Goal: Information Seeking & Learning: Learn about a topic

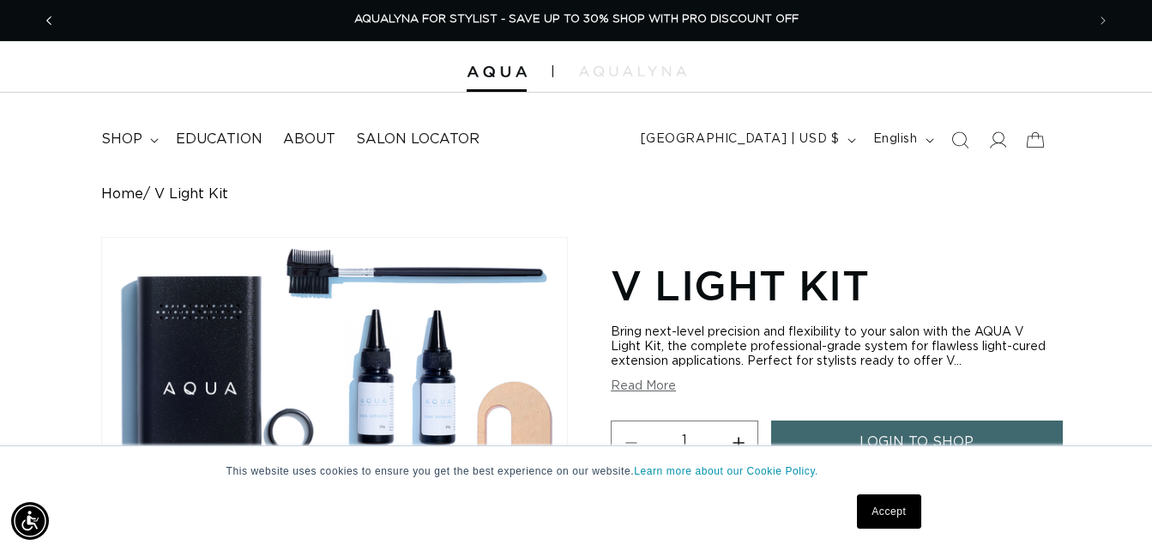
click at [48, 13] on icon "Previous announcement" at bounding box center [49, 20] width 6 height 19
click at [117, 129] on summary "shop" at bounding box center [128, 139] width 75 height 39
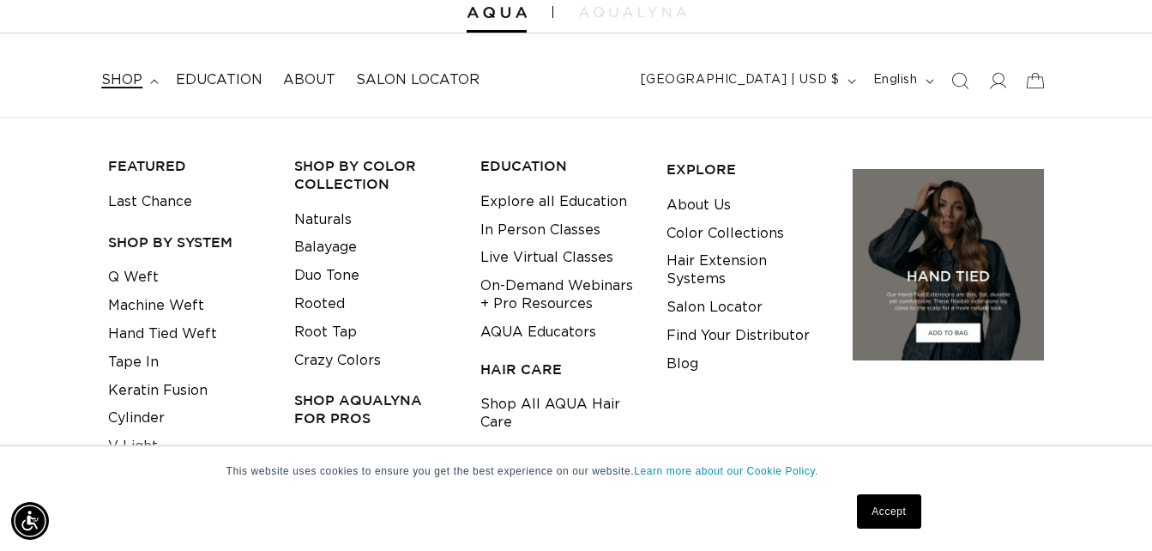
scroll to position [86, 0]
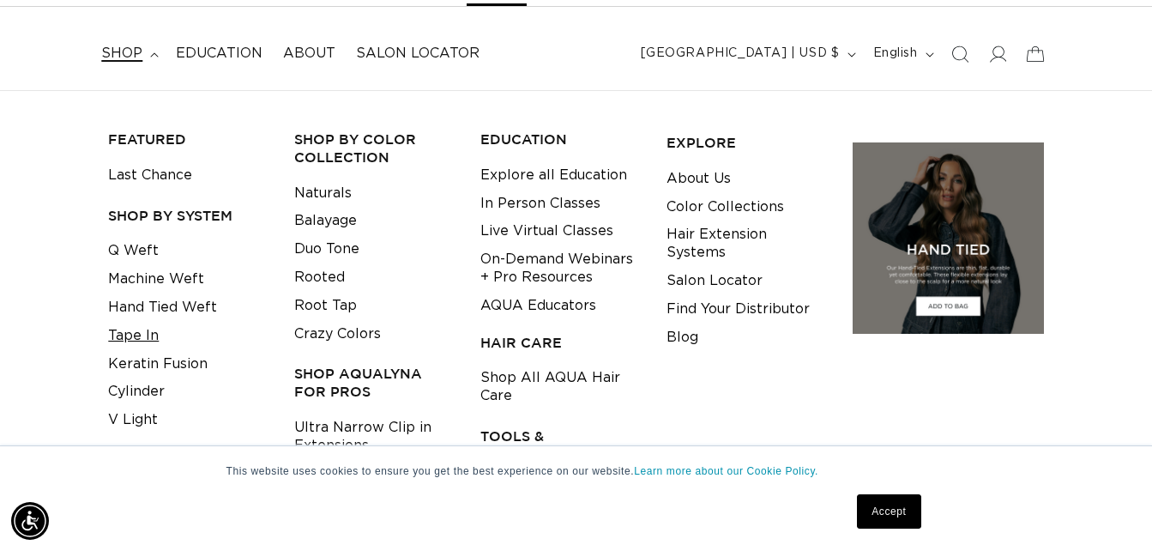
click at [130, 336] on link "Tape In" at bounding box center [133, 336] width 51 height 28
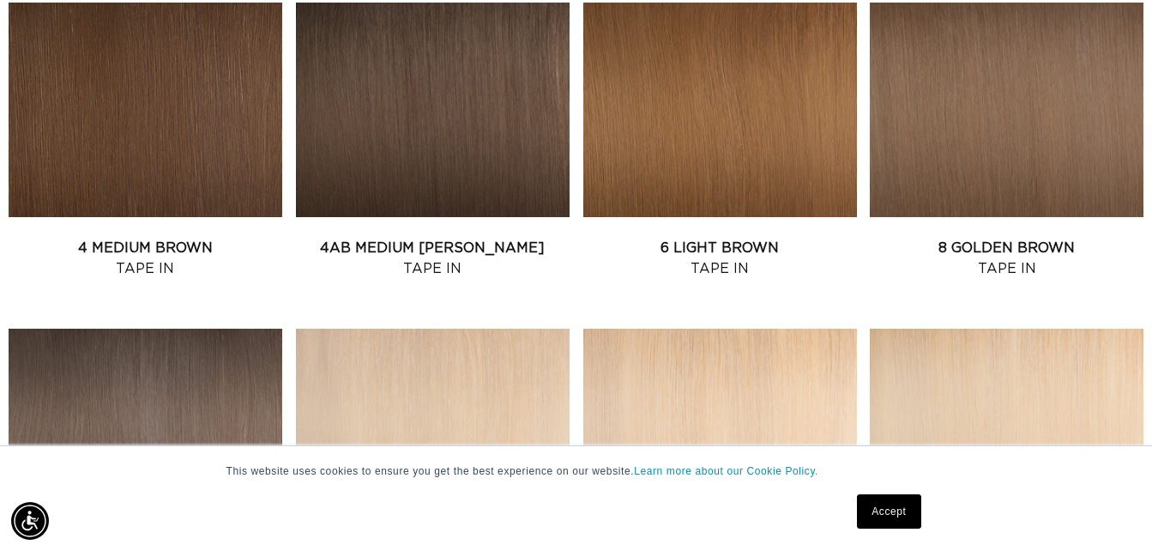
scroll to position [0, 2061]
click at [475, 238] on link "4AB Medium Ash Brown Tape In" at bounding box center [433, 258] width 274 height 41
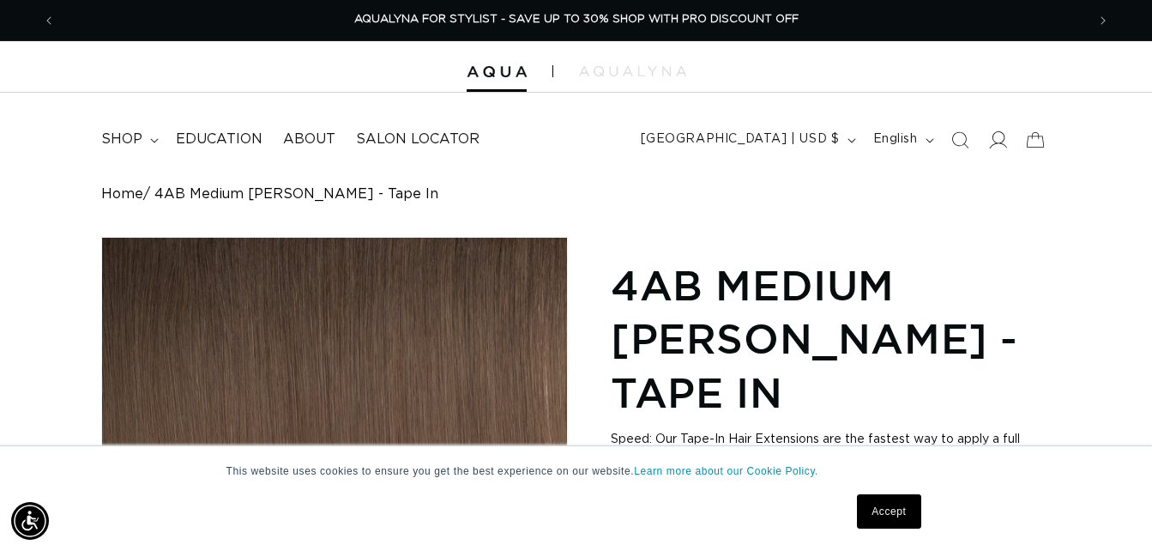
click at [1002, 140] on icon at bounding box center [998, 139] width 18 height 17
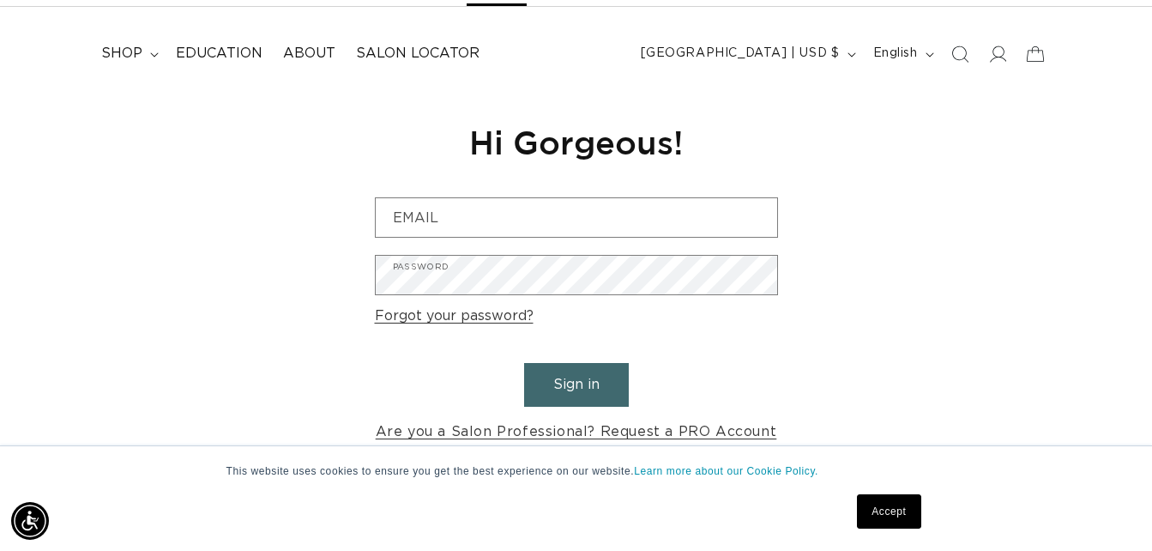
scroll to position [0, 1031]
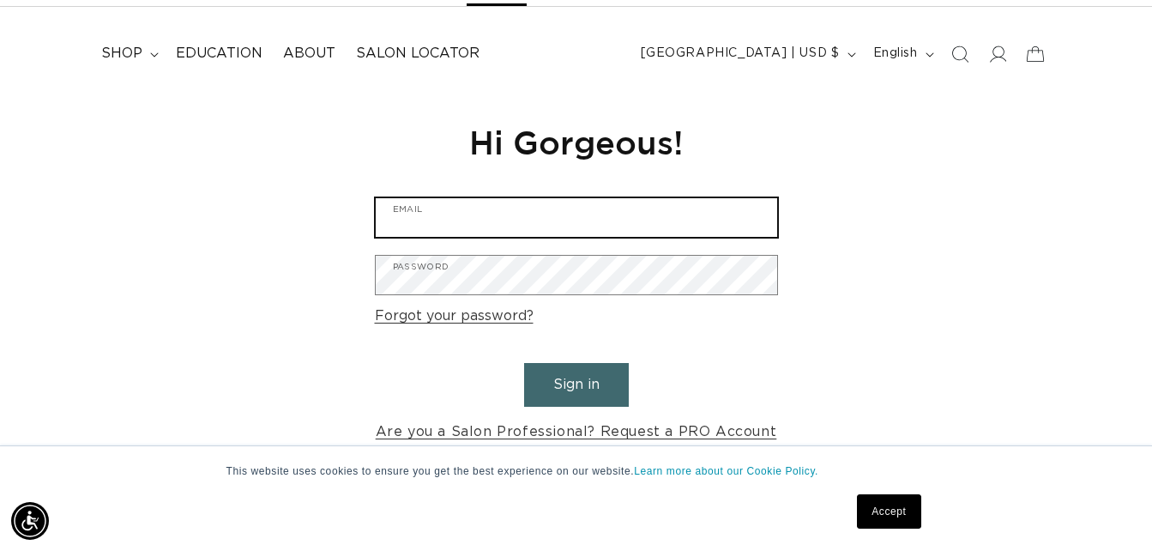
type input "glosalonme@yahoo.com"
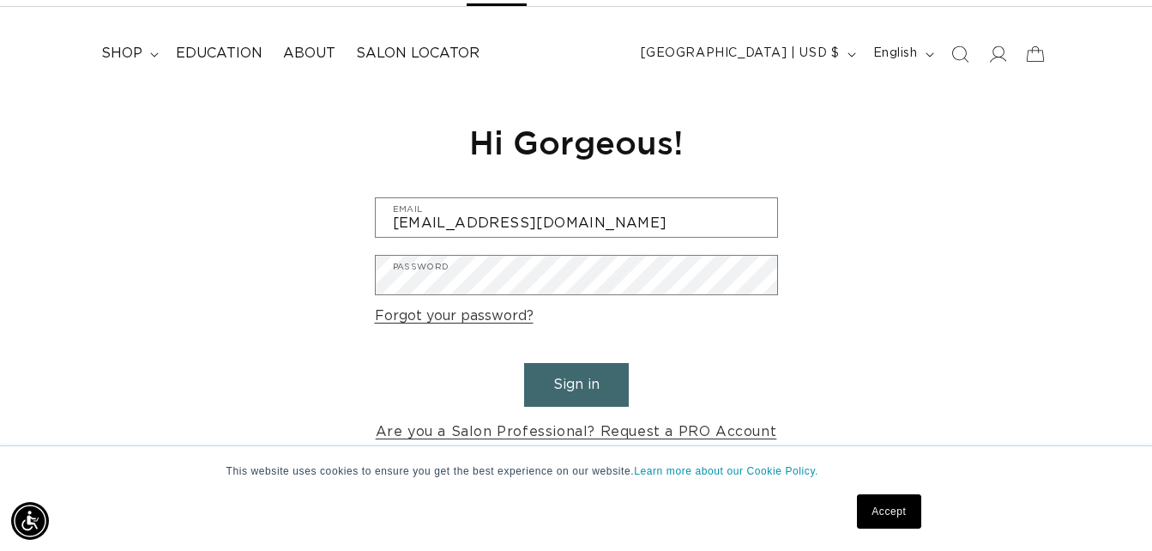
click at [562, 382] on button "Sign in" at bounding box center [576, 385] width 105 height 44
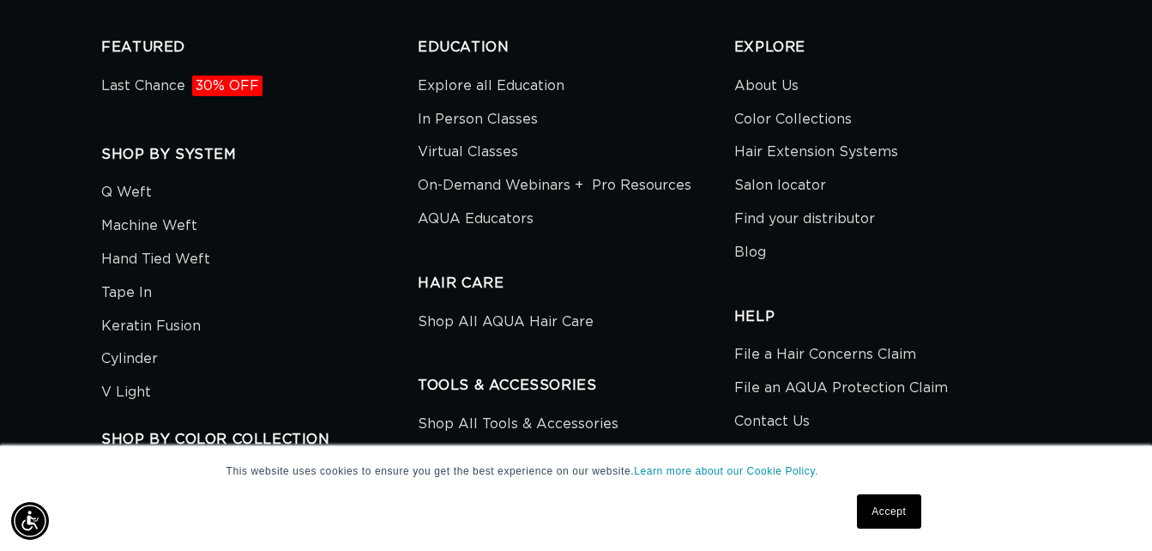
scroll to position [0, 1031]
click at [771, 136] on link "Hair Extension Systems" at bounding box center [817, 152] width 164 height 33
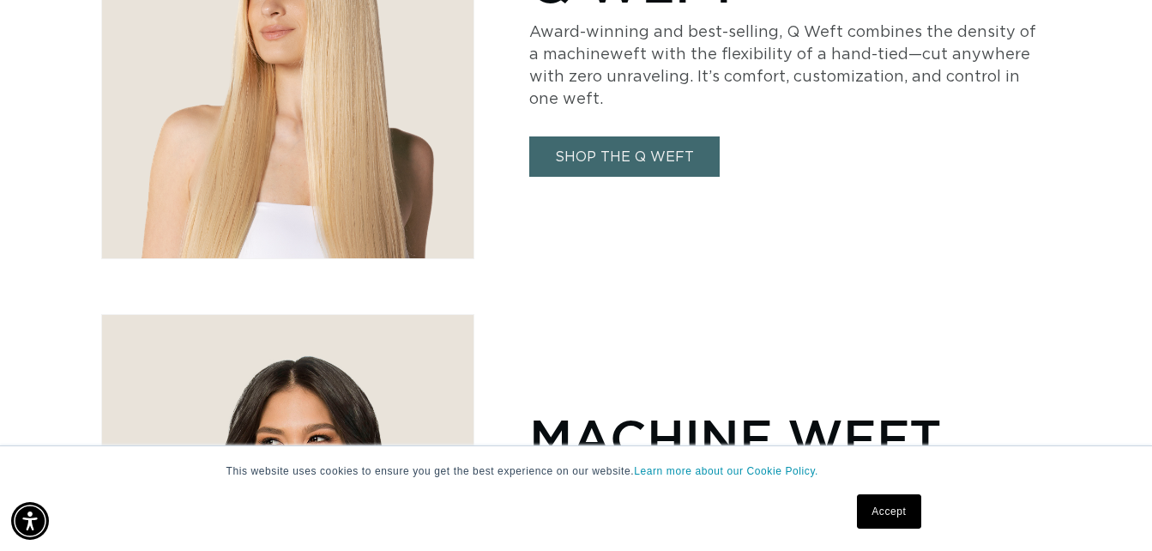
scroll to position [1116, 0]
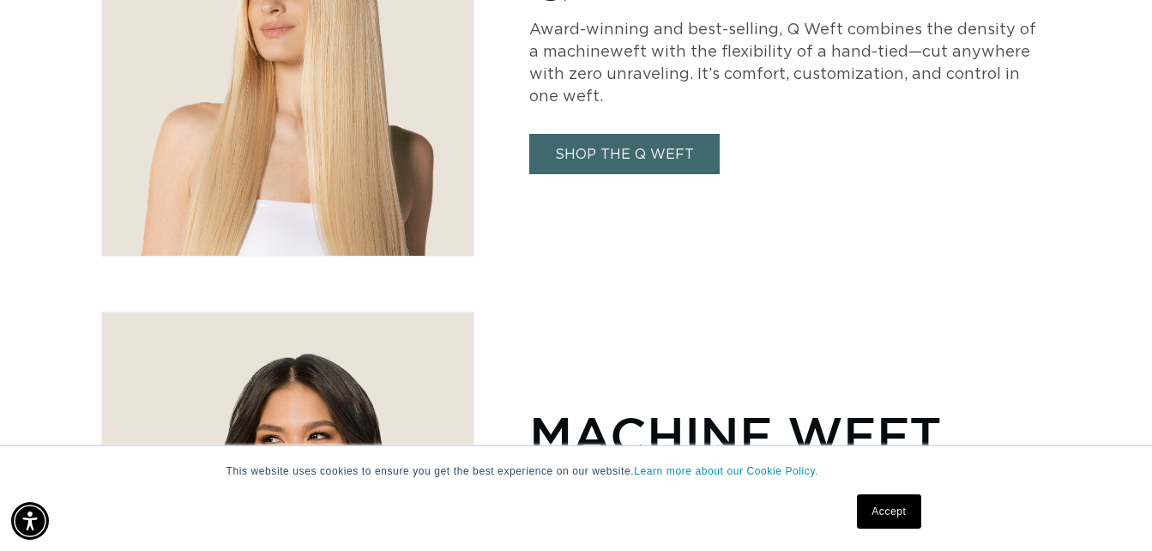
click at [626, 156] on link "SHOP THE Q WEFT" at bounding box center [624, 154] width 190 height 40
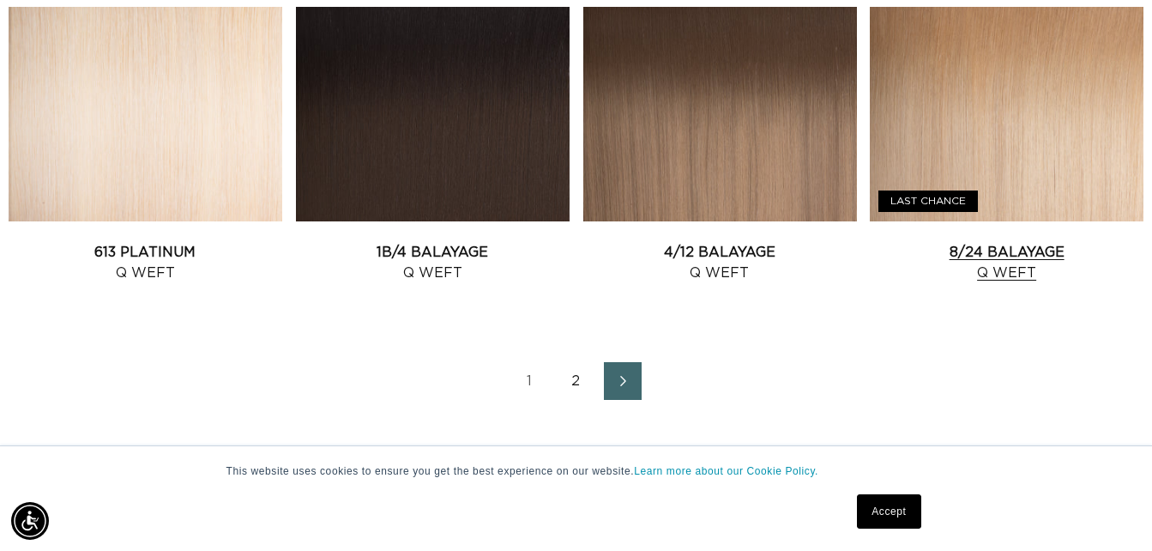
scroll to position [1974, 0]
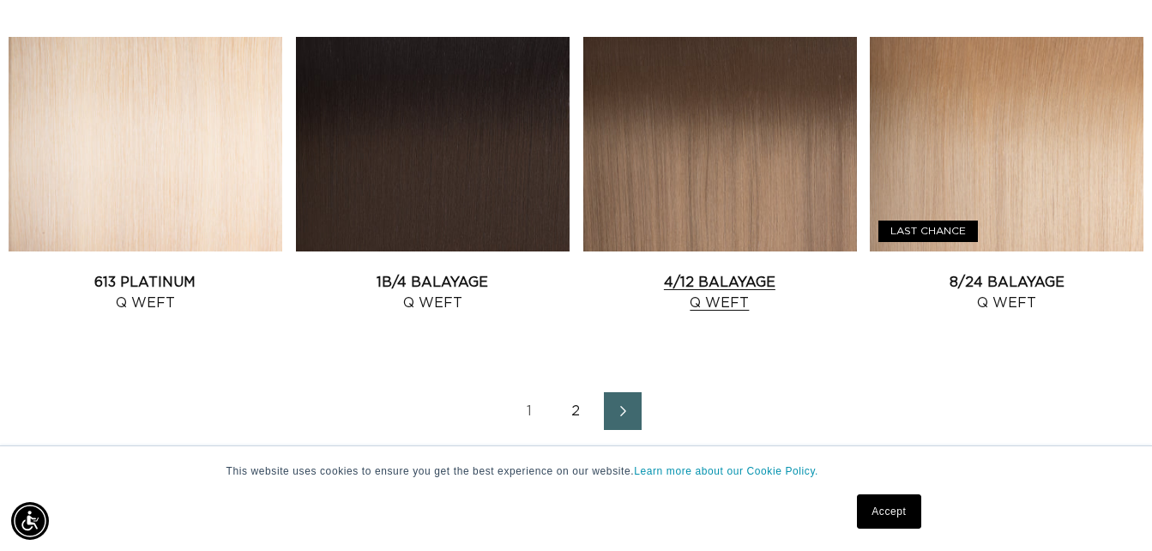
click at [737, 272] on link "4/12 Balayage Q Weft" at bounding box center [721, 292] width 274 height 41
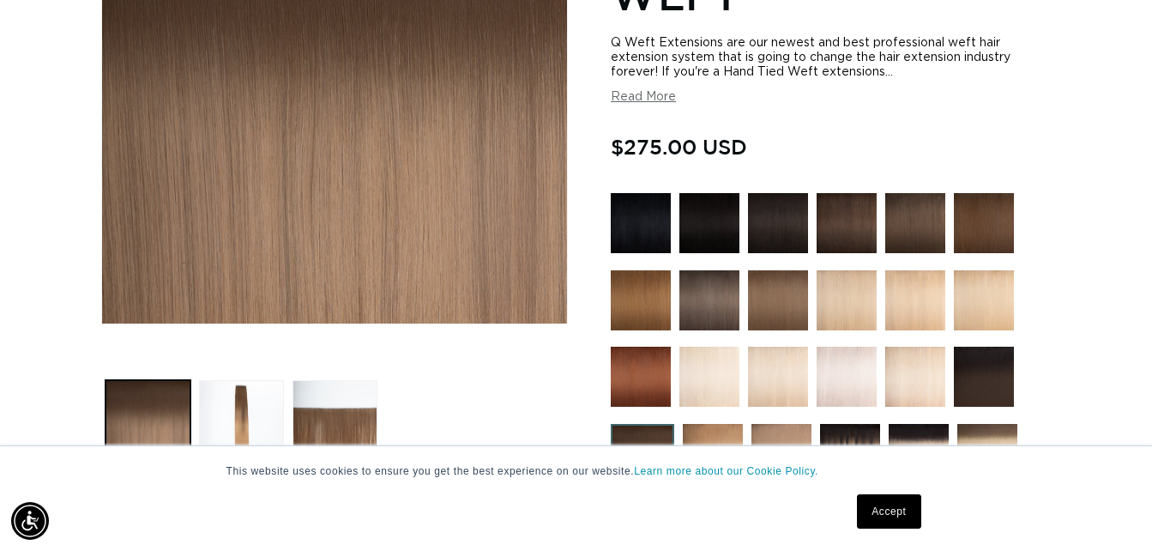
click at [643, 99] on button "Read More" at bounding box center [643, 97] width 65 height 15
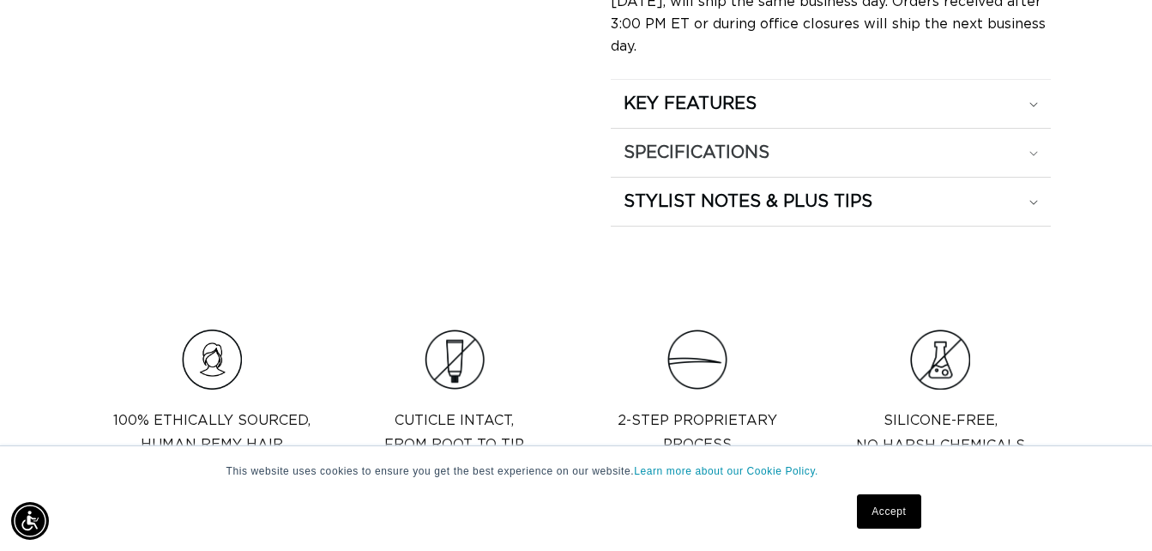
click at [910, 136] on summary "SPECIFICATIONS" at bounding box center [831, 153] width 440 height 48
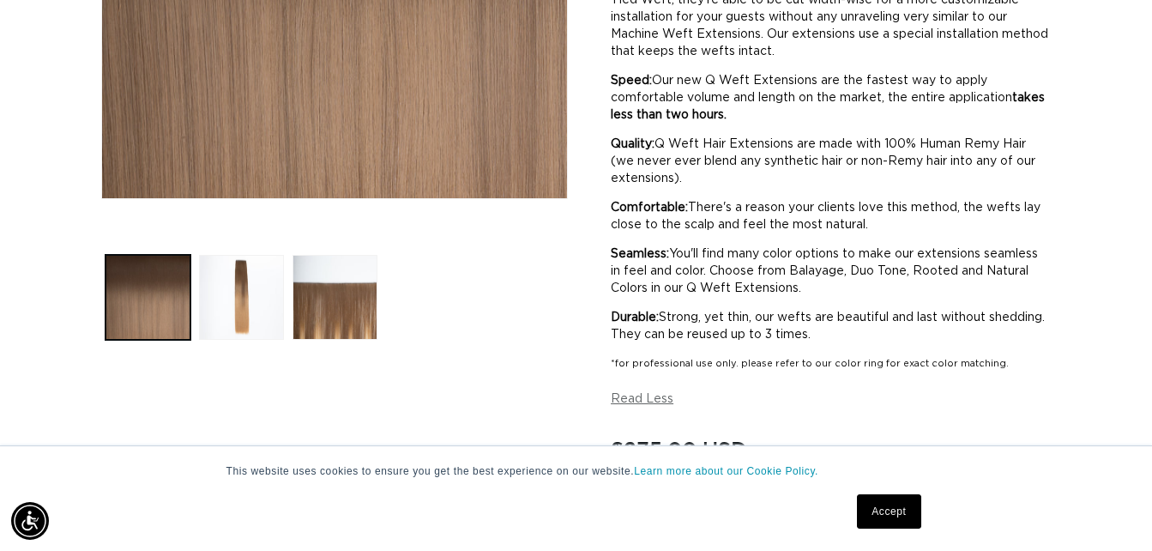
scroll to position [429, 0]
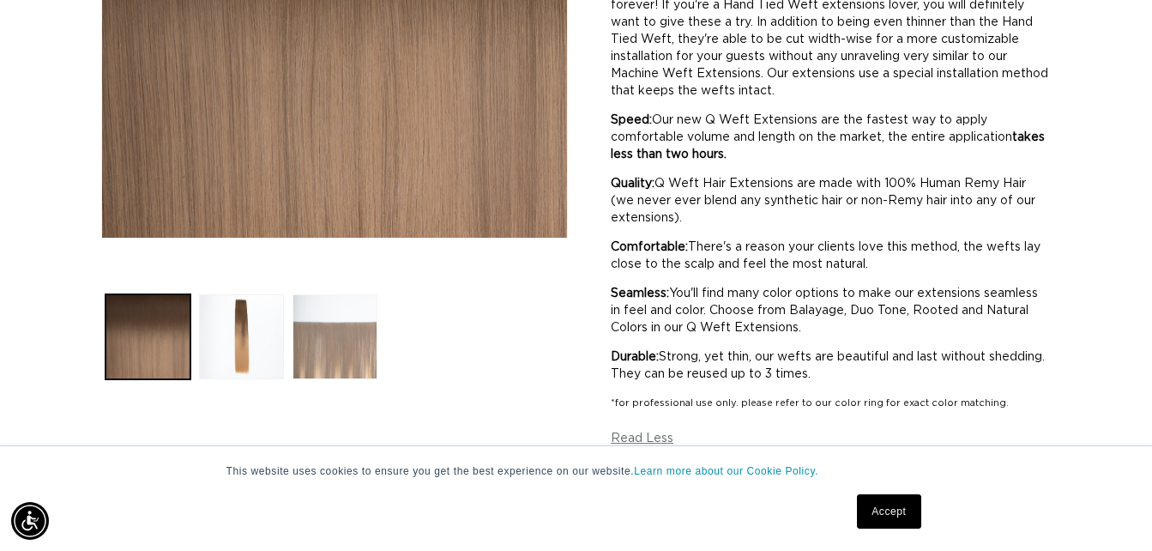
click at [316, 334] on button "Load image 3 in gallery view" at bounding box center [335, 336] width 85 height 85
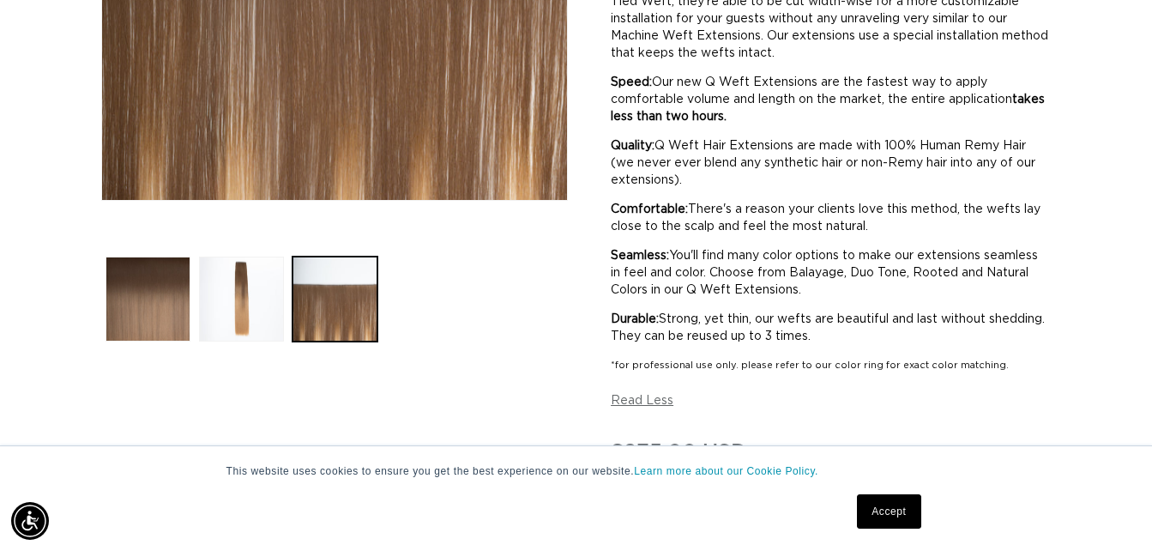
scroll to position [494, 0]
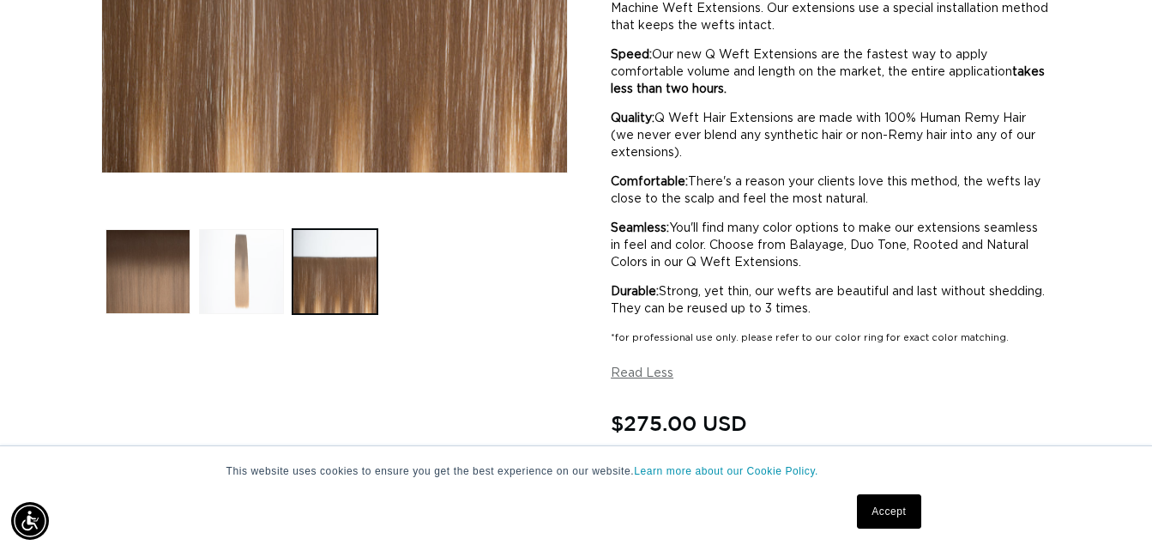
click at [260, 275] on button "Load image 2 in gallery view" at bounding box center [241, 271] width 85 height 85
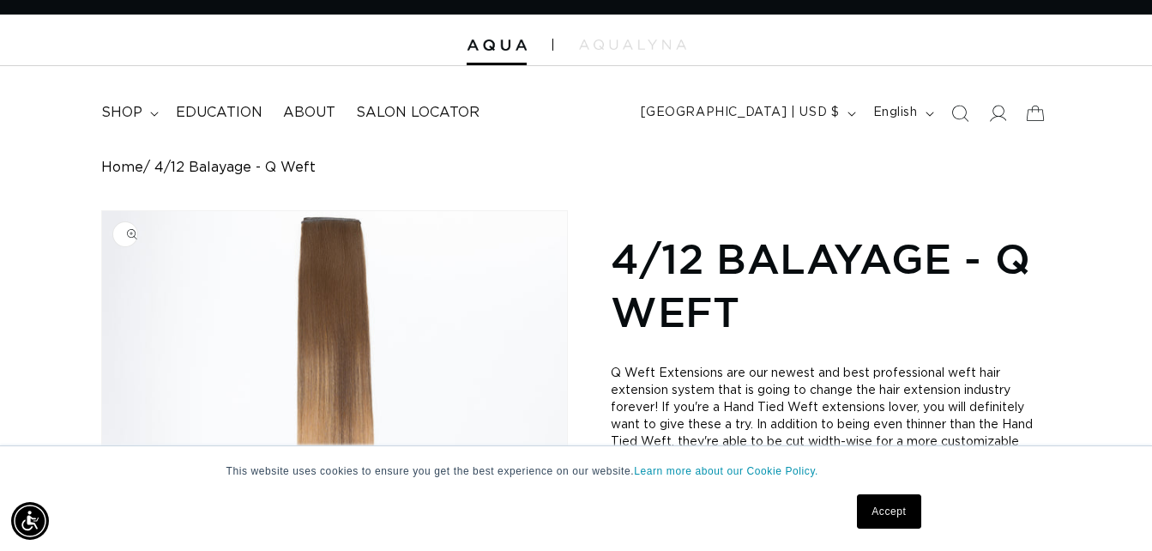
scroll to position [0, 0]
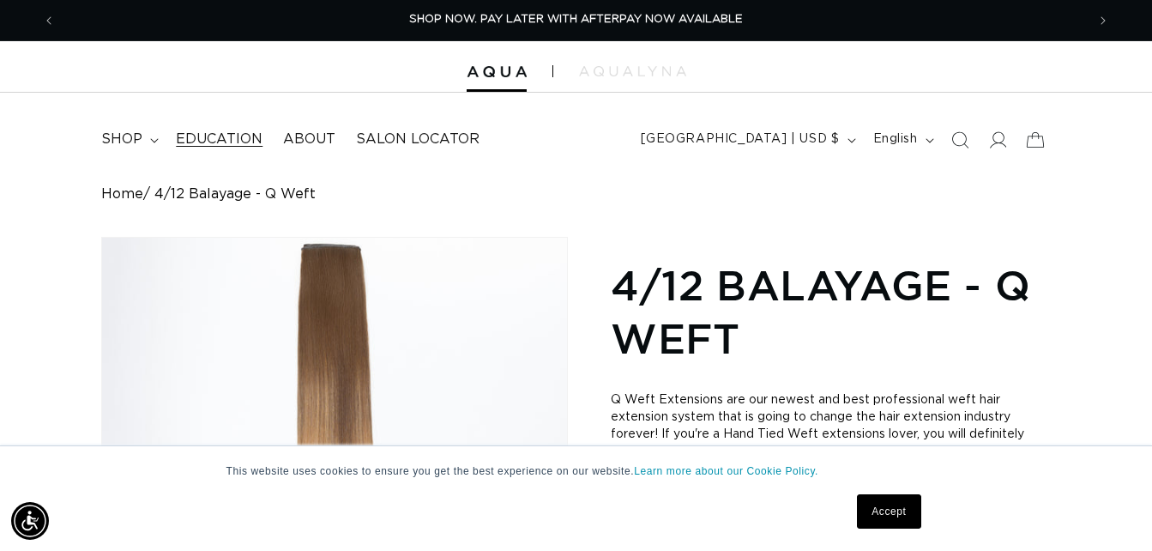
click at [180, 131] on span "Education" at bounding box center [219, 139] width 87 height 18
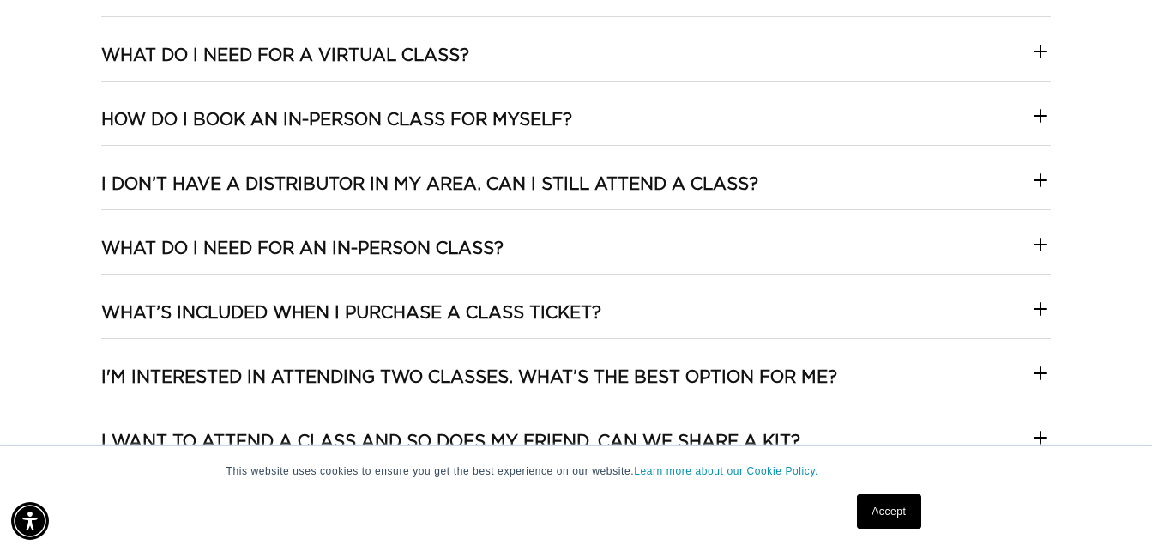
click at [1026, 124] on summary "HOW DO I BOOK AN IN-PERSON CLASS FOR MYSELF?" at bounding box center [575, 127] width 949 height 36
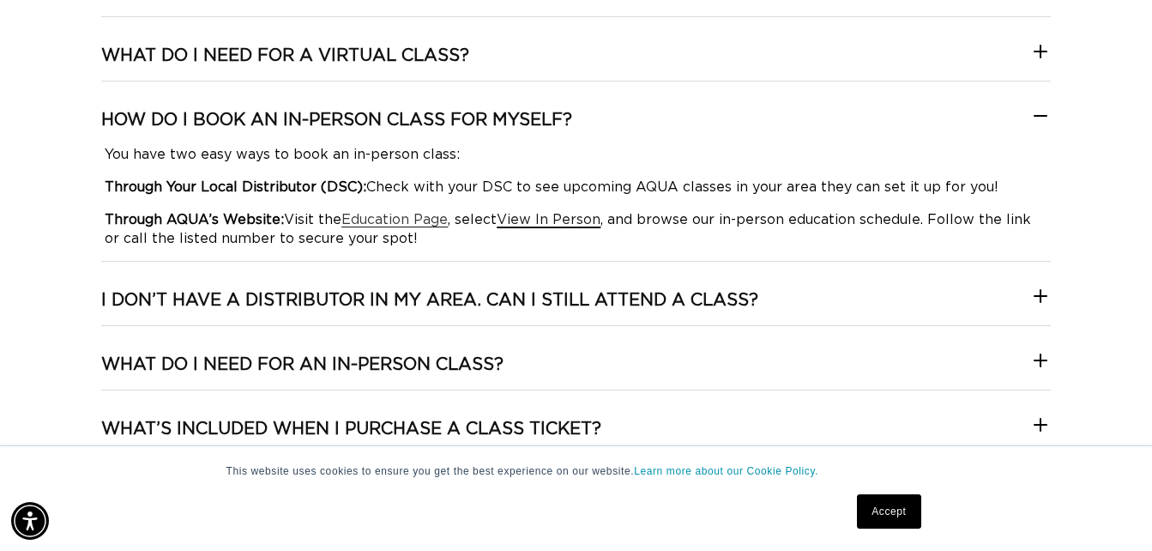
click at [551, 223] on span "View In Person" at bounding box center [549, 220] width 104 height 14
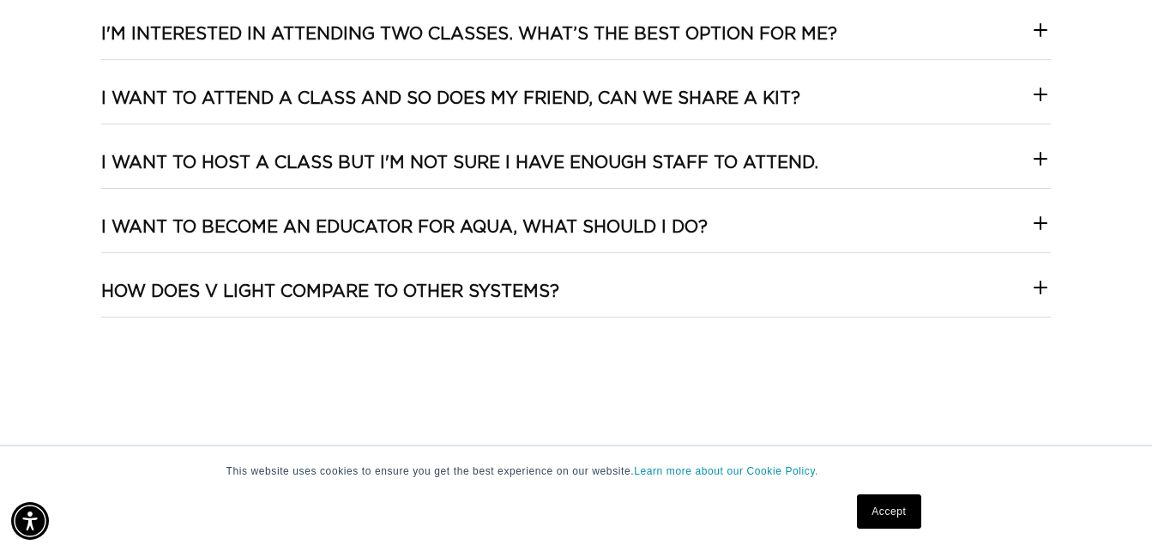
click at [1031, 161] on icon at bounding box center [1041, 159] width 21 height 21
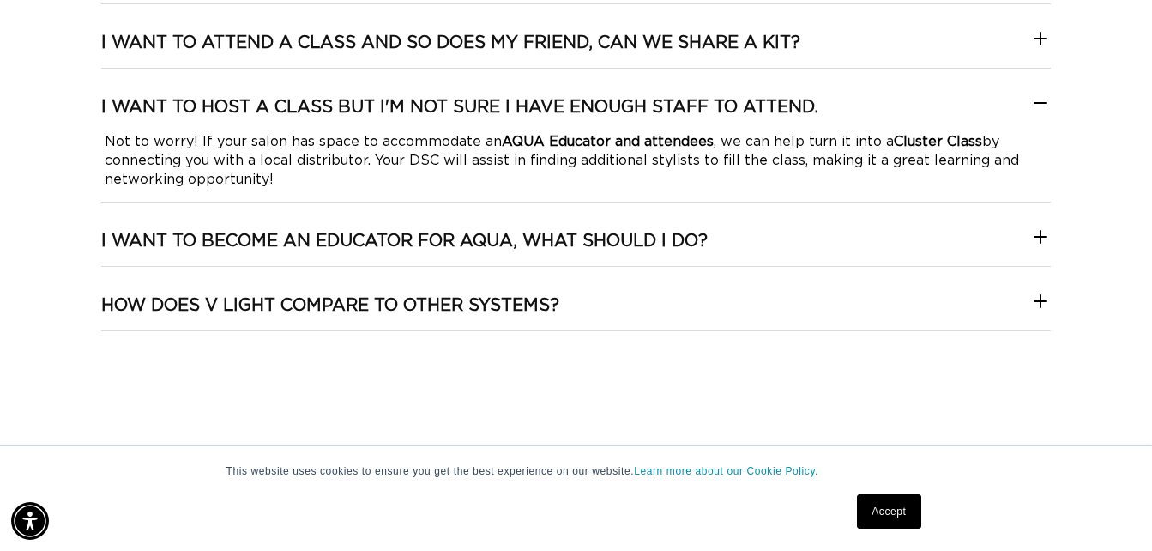
scroll to position [3518, 0]
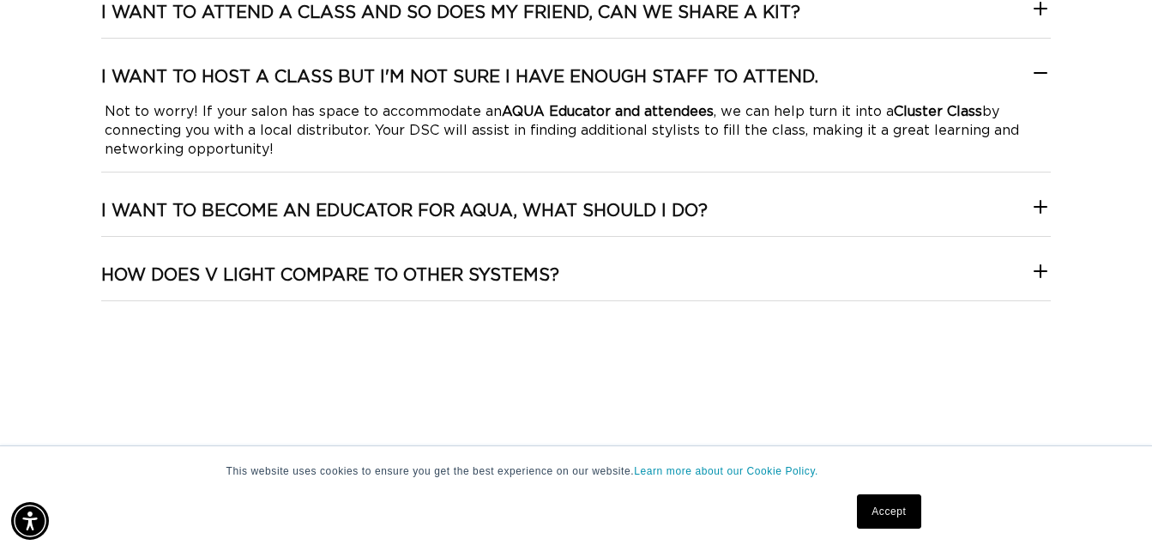
click at [1031, 262] on icon at bounding box center [1041, 272] width 21 height 21
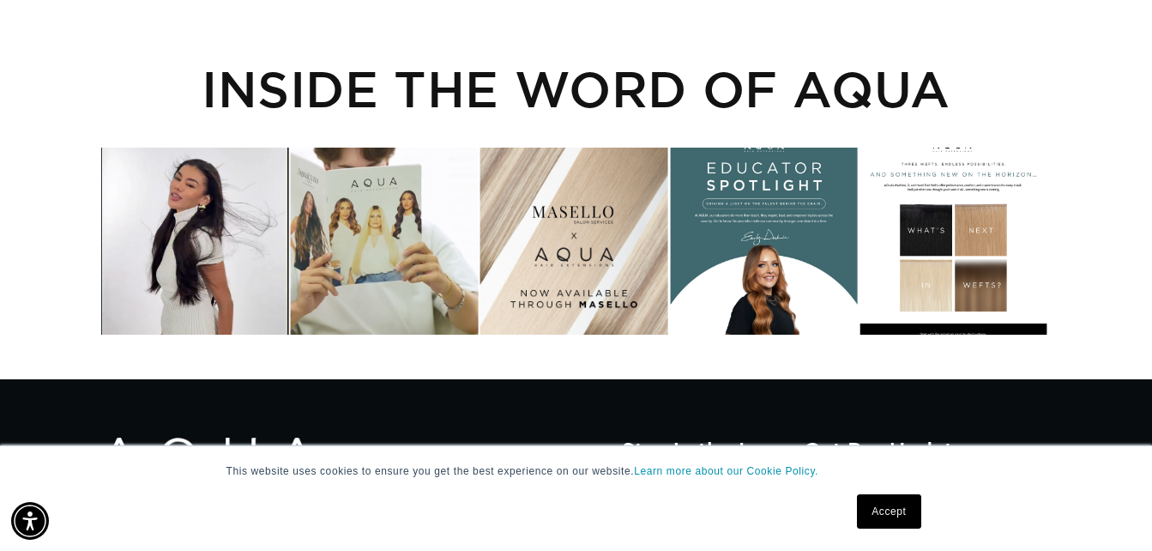
scroll to position [0, 0]
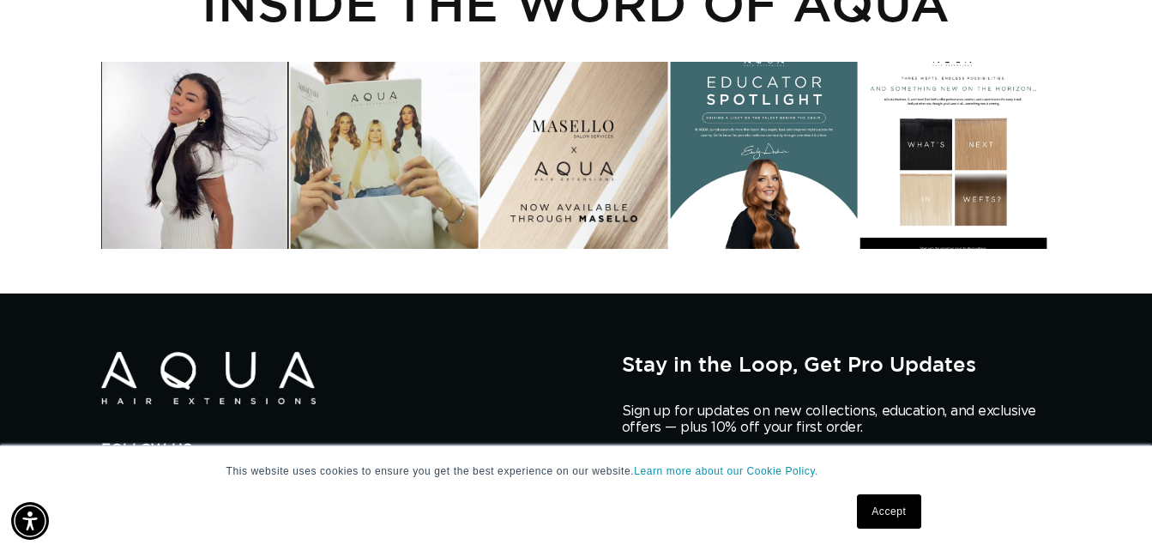
click at [190, 147] on div "Instagram post opens in a popup" at bounding box center [195, 156] width 188 height 188
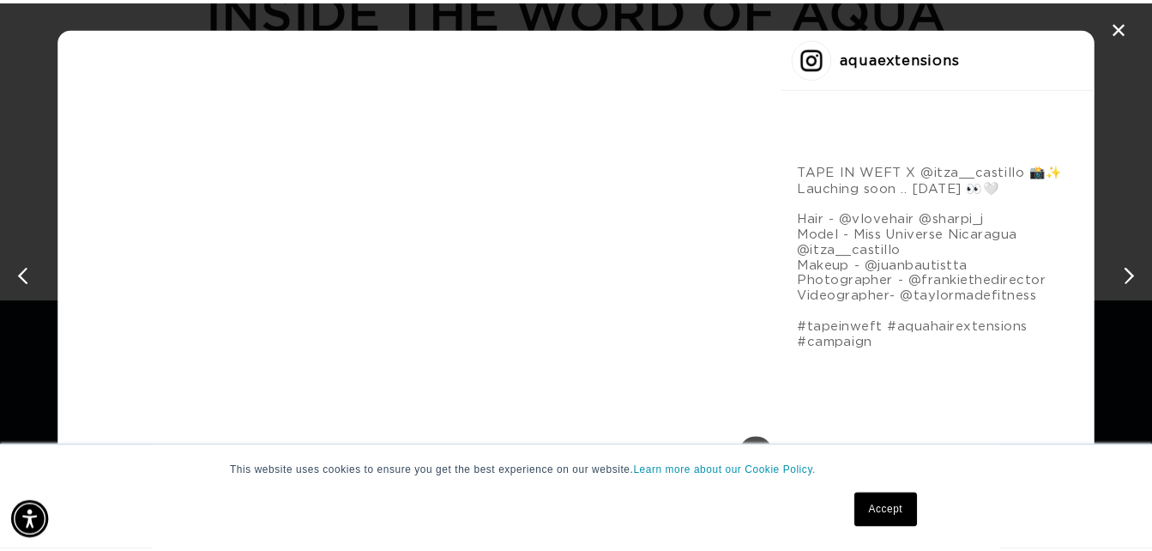
scroll to position [0, 2087]
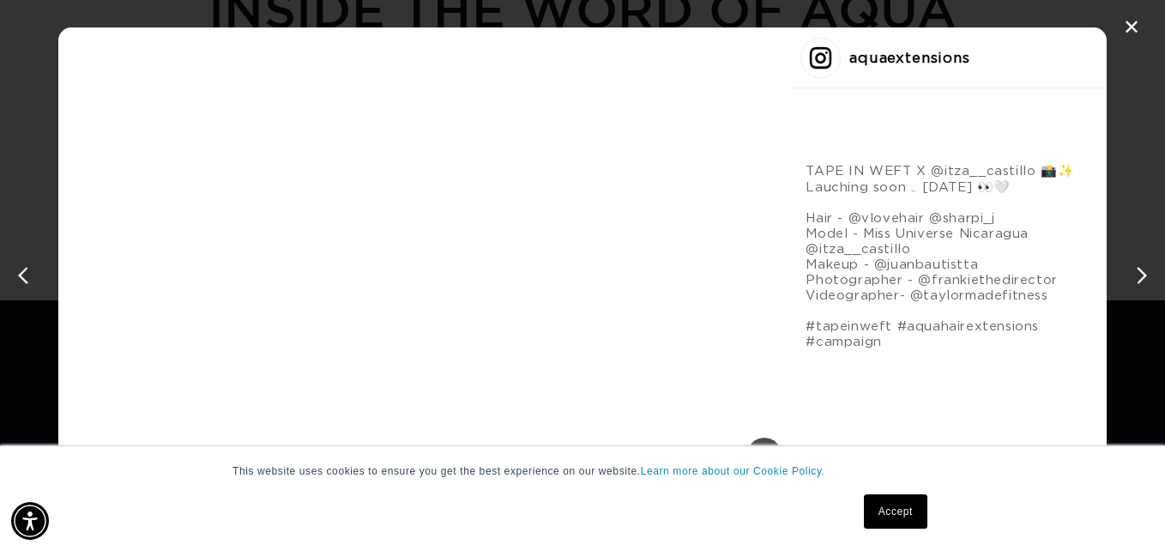
click at [998, 52] on div "✕ aquaextensions TAPE IN WEFT X @itza__castillo 📸✨ Lauching soon .. [DATE] 👀🤍 H…" at bounding box center [582, 275] width 1165 height 551
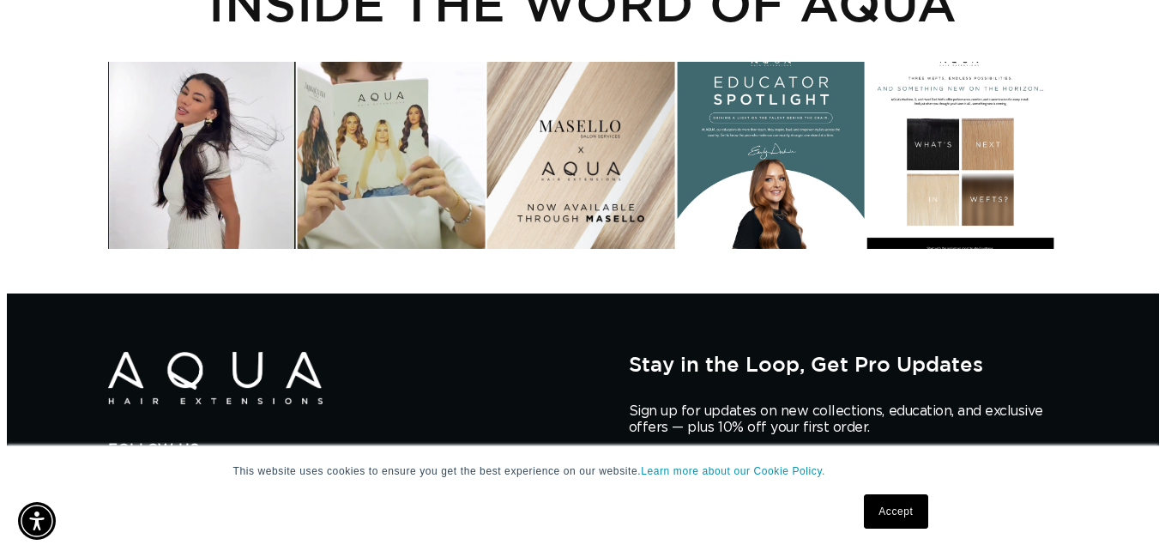
scroll to position [0, 0]
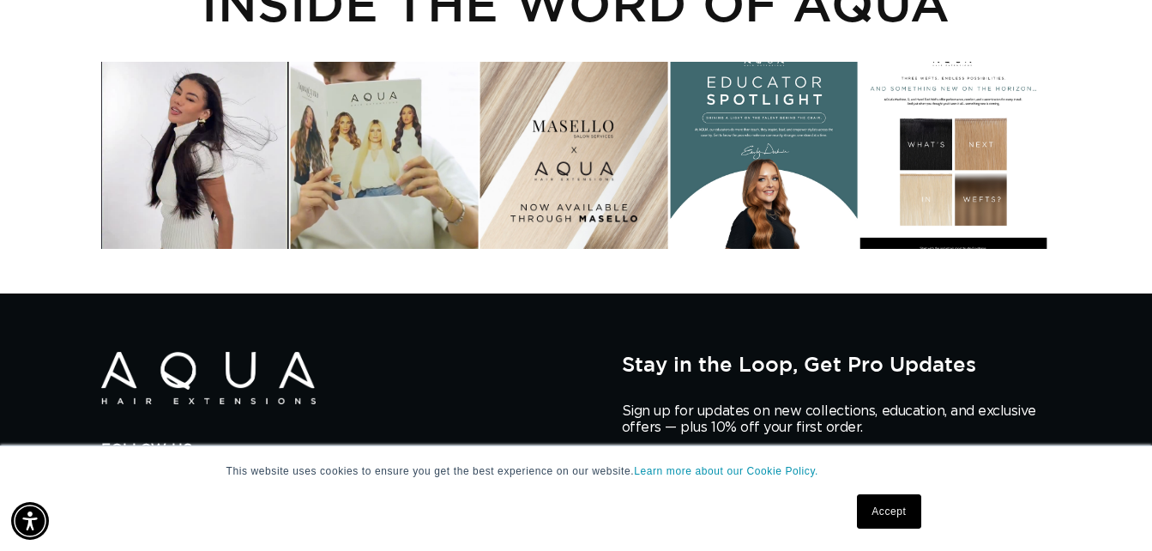
click at [362, 136] on div "Instagram post opens in a popup" at bounding box center [385, 156] width 188 height 188
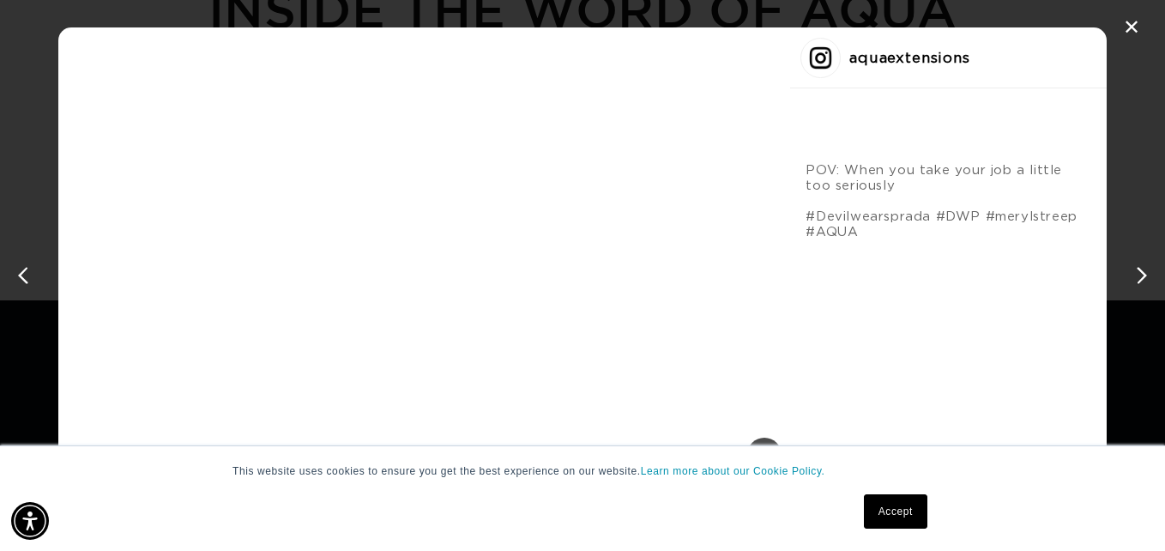
scroll to position [0, 1043]
click at [1086, 78] on div "✕ aquaextensions POV: When you take your job a little too seriously #Devilwears…" at bounding box center [582, 275] width 1165 height 551
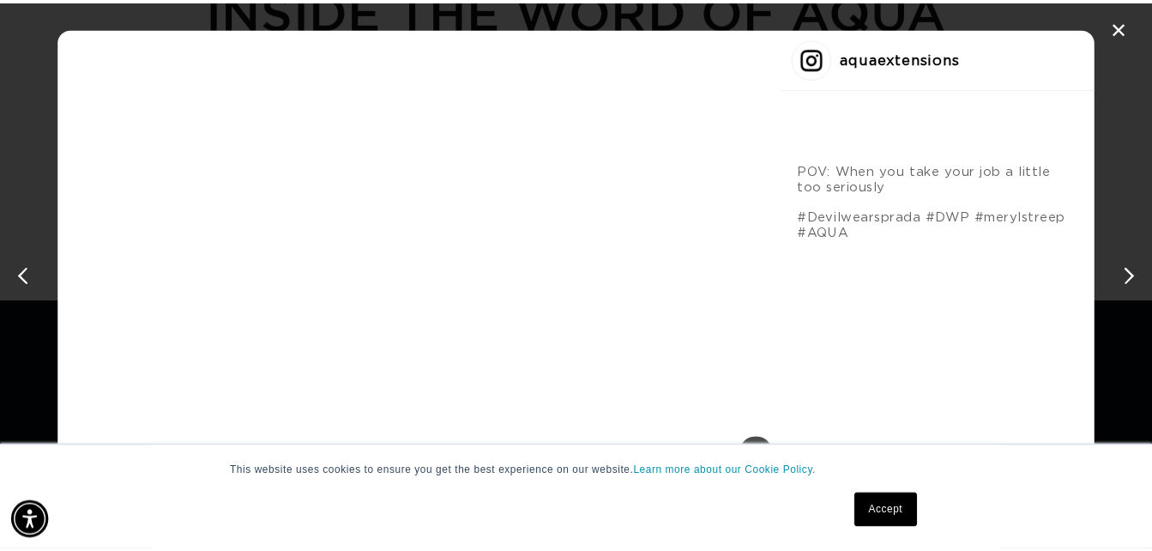
scroll to position [0, 2061]
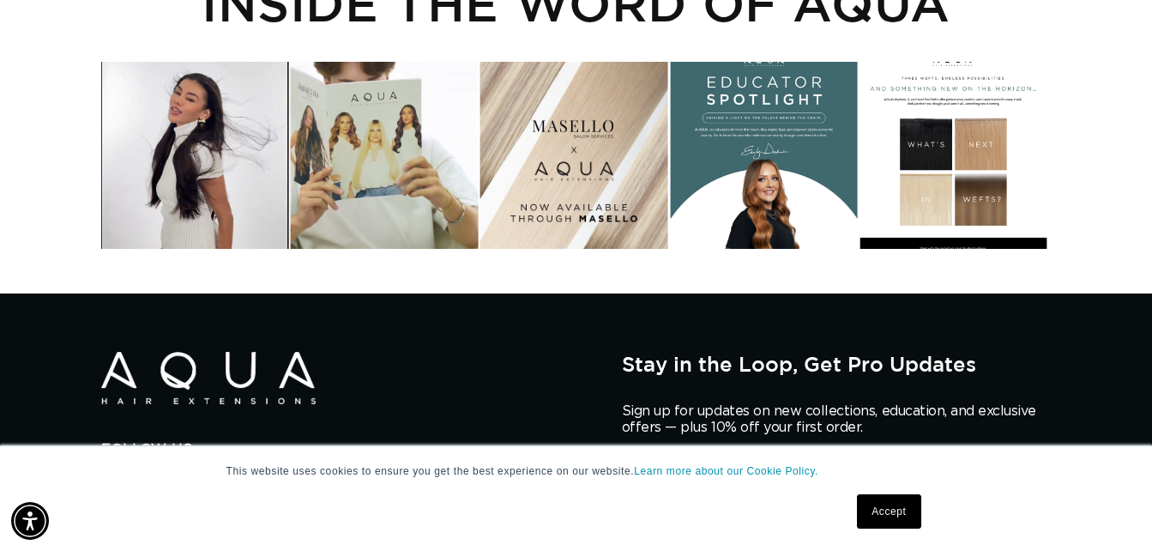
click at [585, 158] on div "Instagram post opens in a popup" at bounding box center [575, 156] width 188 height 188
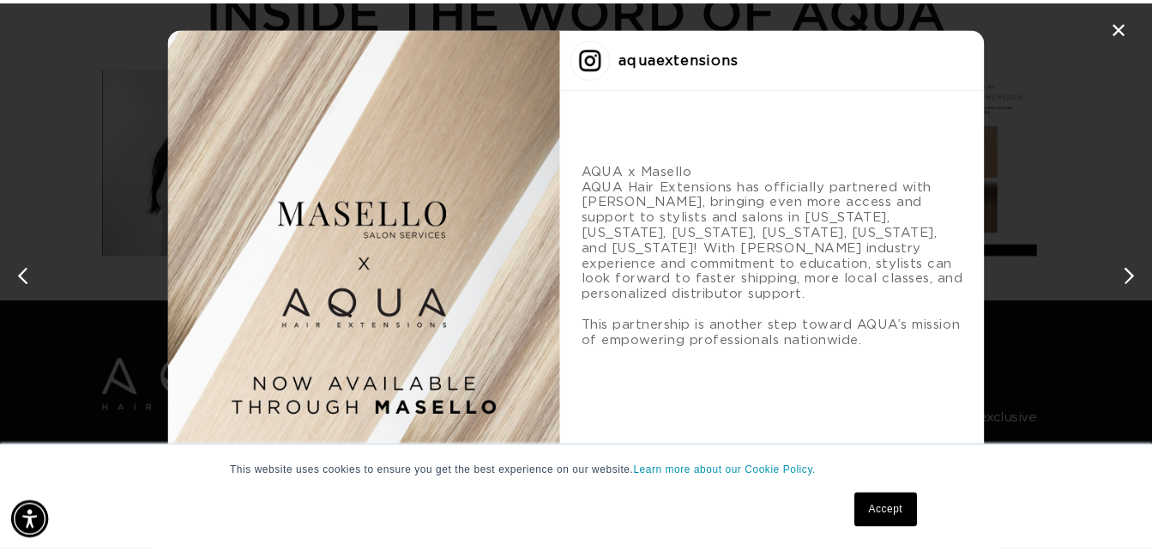
scroll to position [0, 2087]
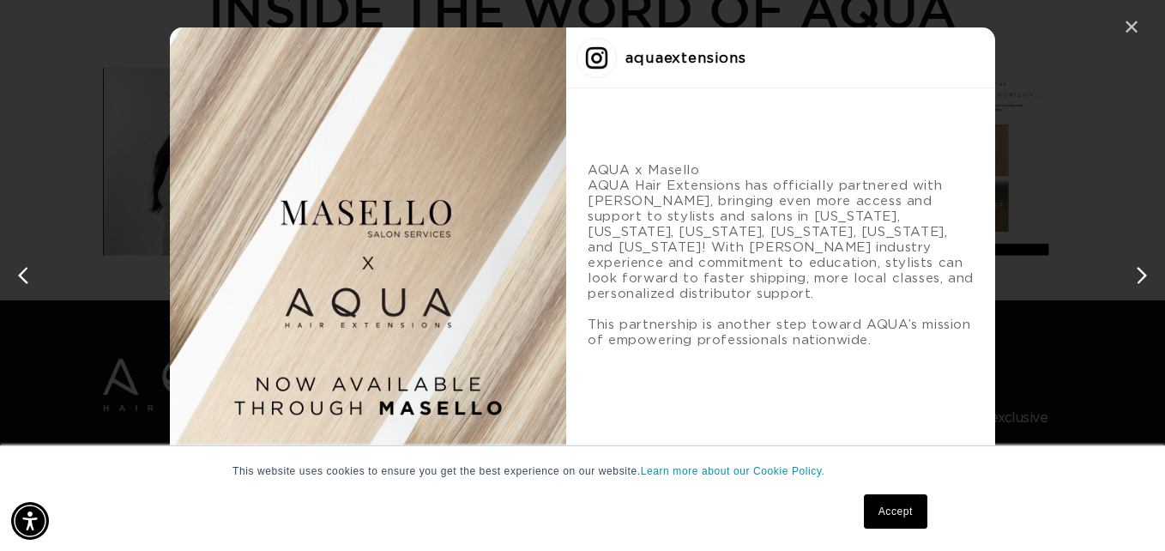
click at [1135, 31] on div "✕" at bounding box center [1132, 28] width 26 height 26
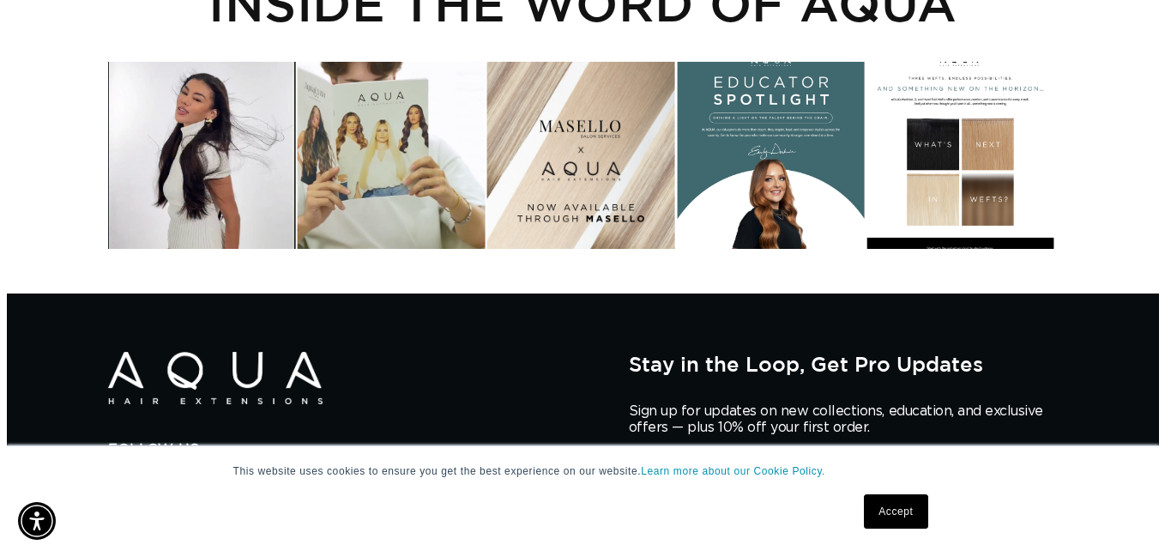
scroll to position [0, 0]
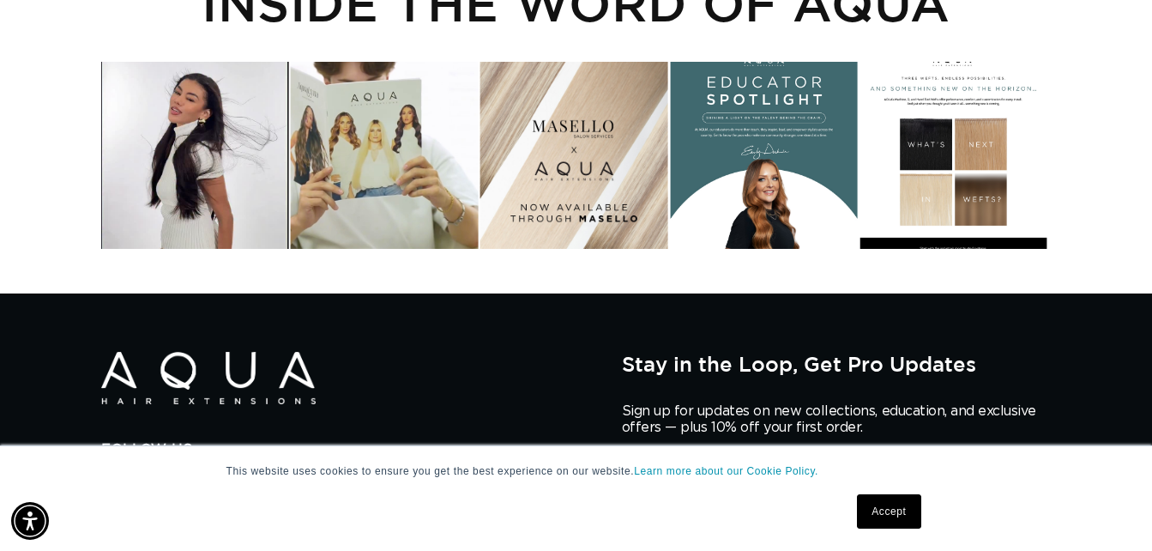
click at [761, 141] on div "Instagram post opens in a popup" at bounding box center [764, 156] width 188 height 188
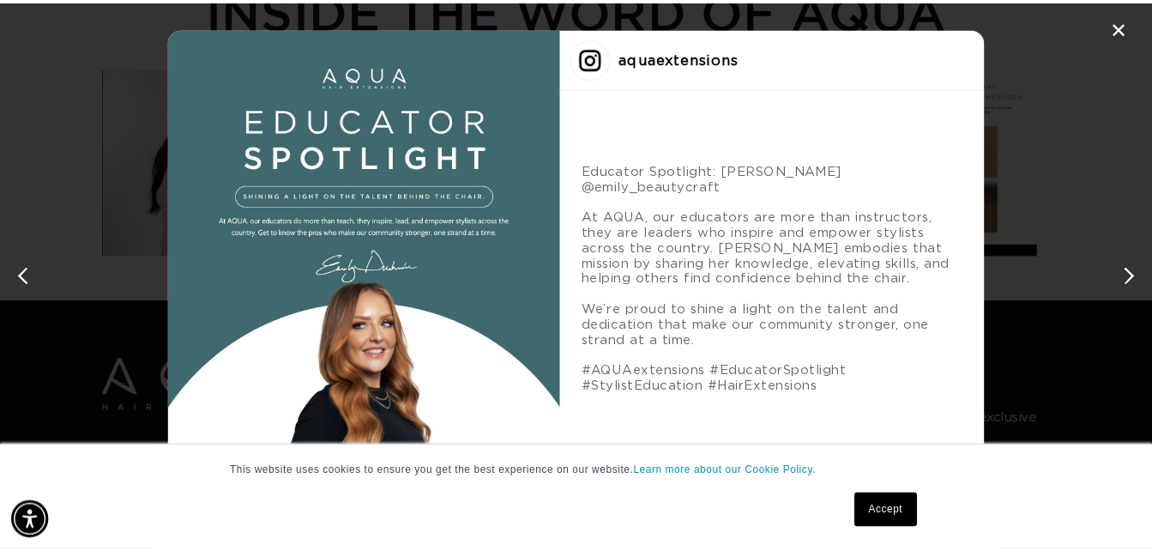
scroll to position [0, 1043]
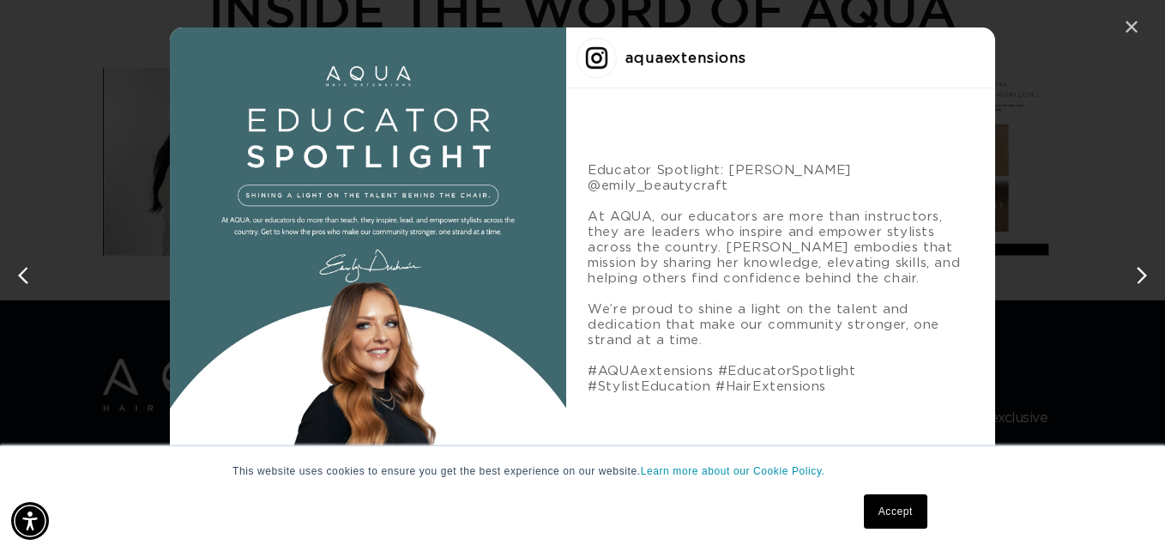
click at [1131, 25] on div "✕" at bounding box center [1132, 28] width 26 height 26
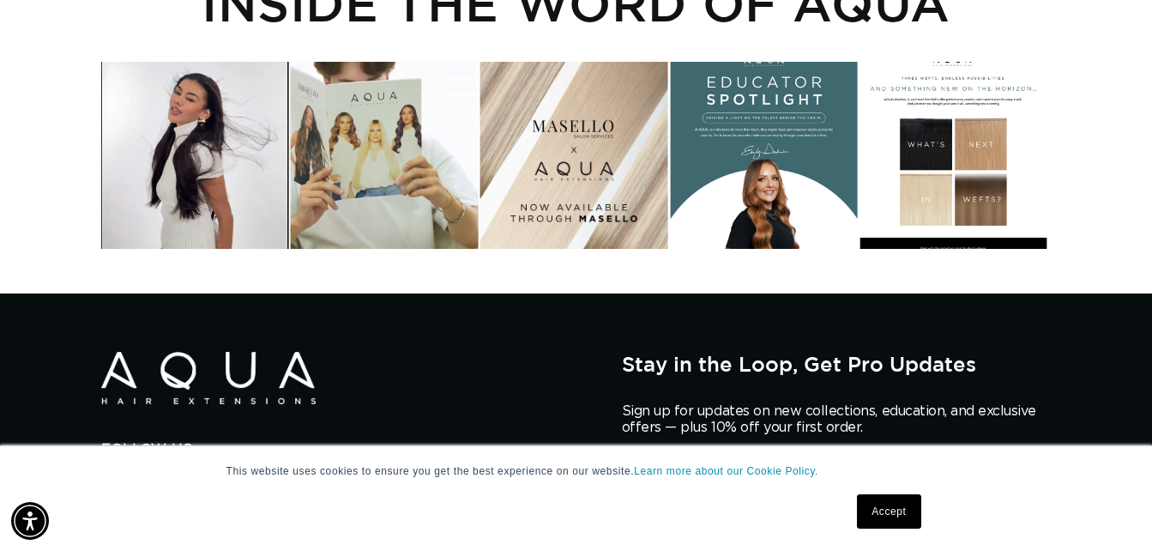
click at [942, 168] on div "Instagram post opens in a popup" at bounding box center [954, 156] width 188 height 188
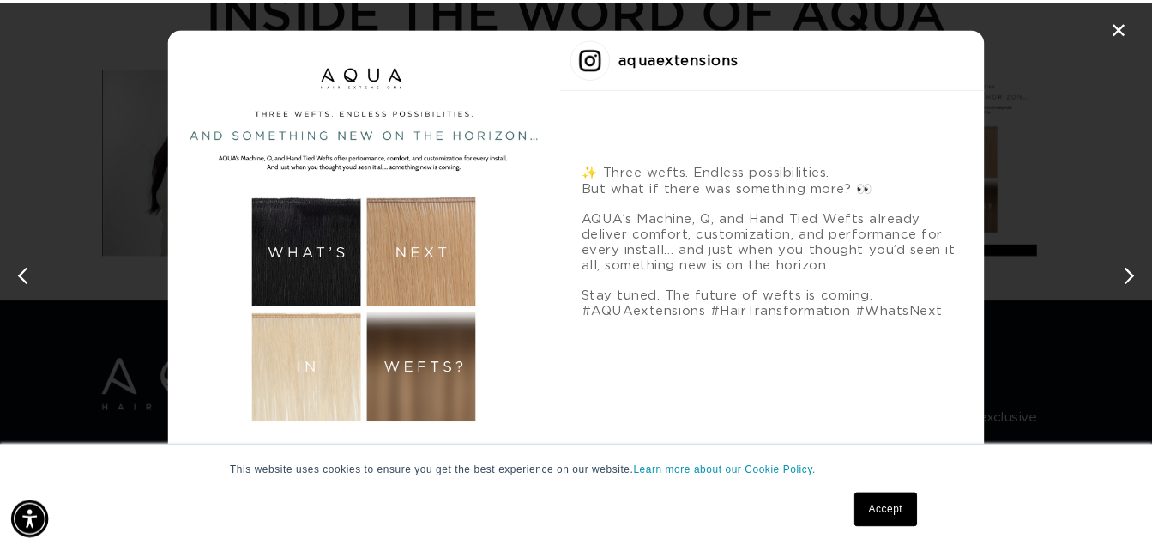
scroll to position [0, 0]
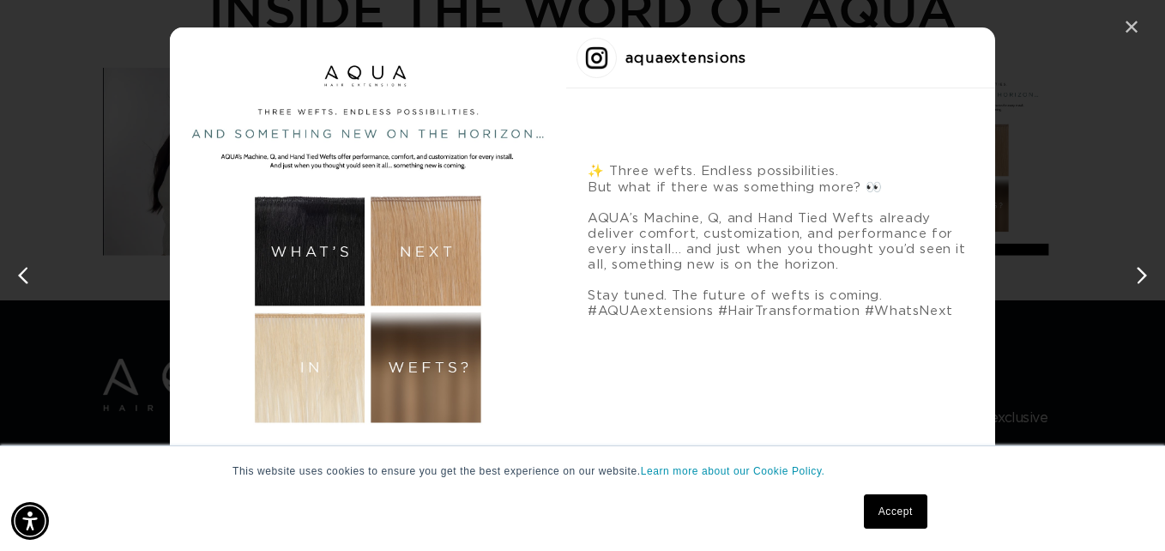
click at [1128, 24] on div "✕" at bounding box center [1132, 28] width 26 height 26
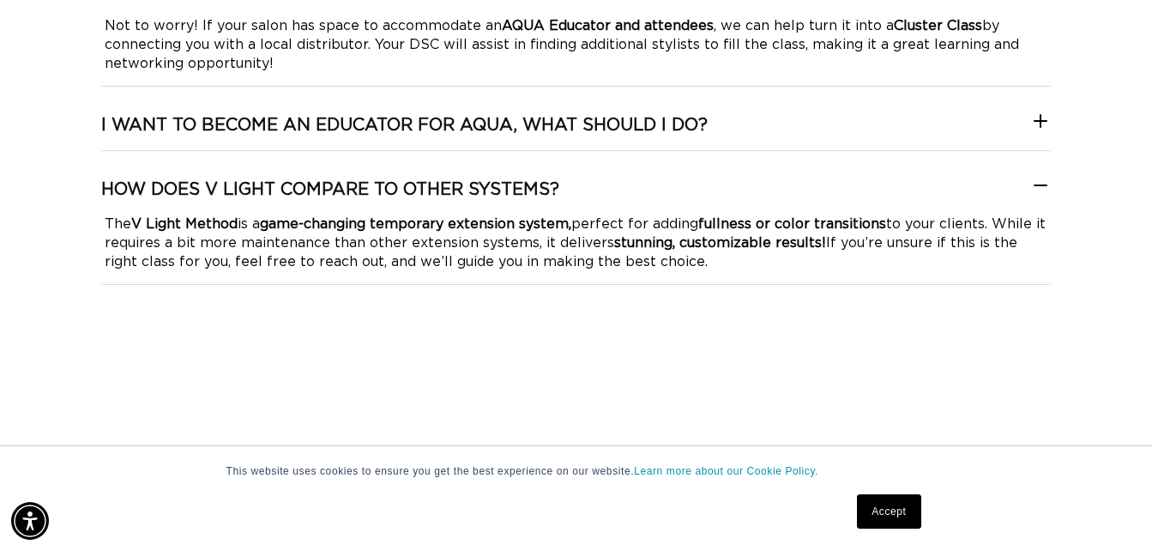
scroll to position [0, 1031]
